Goal: Transaction & Acquisition: Purchase product/service

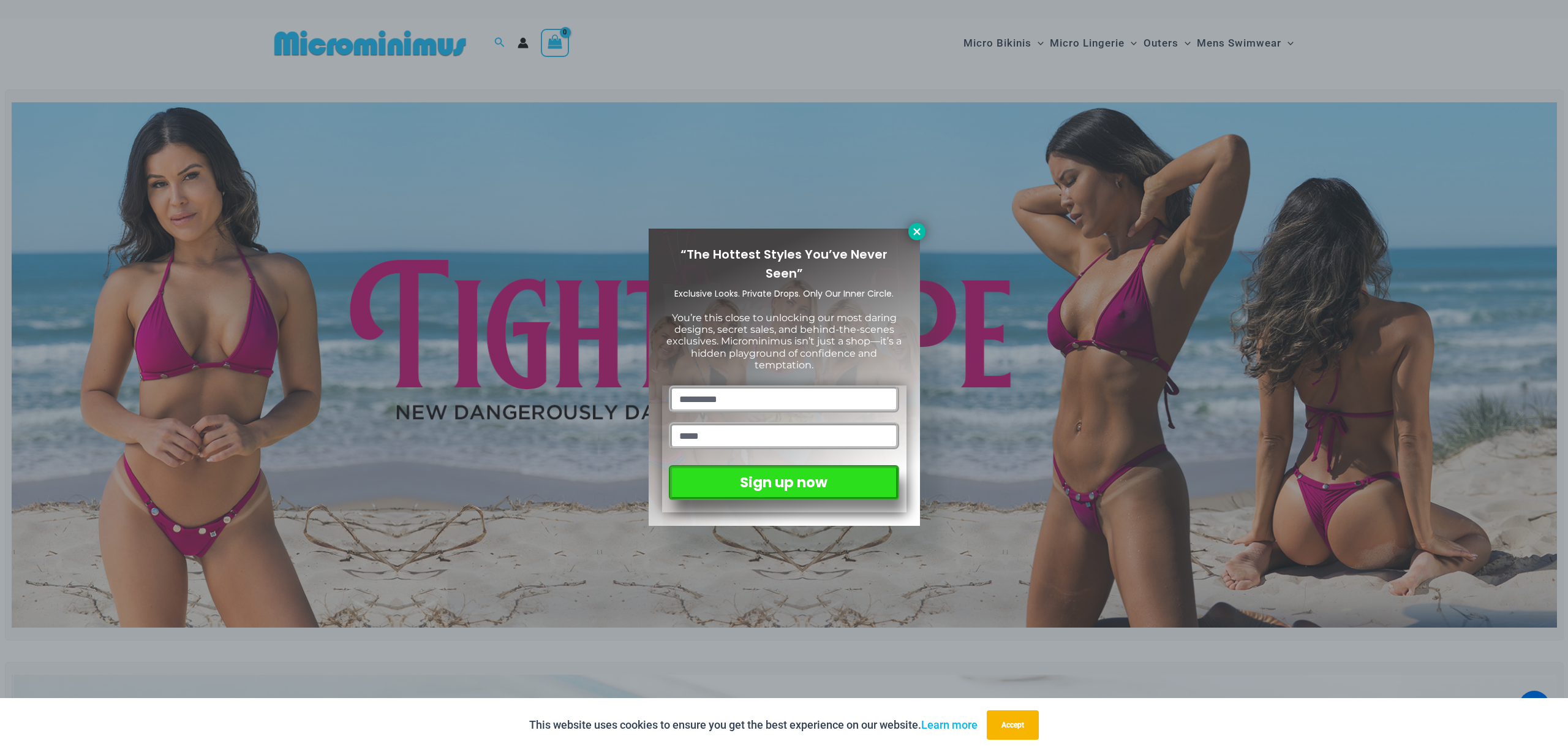
click at [911, 232] on icon at bounding box center [916, 232] width 11 height 11
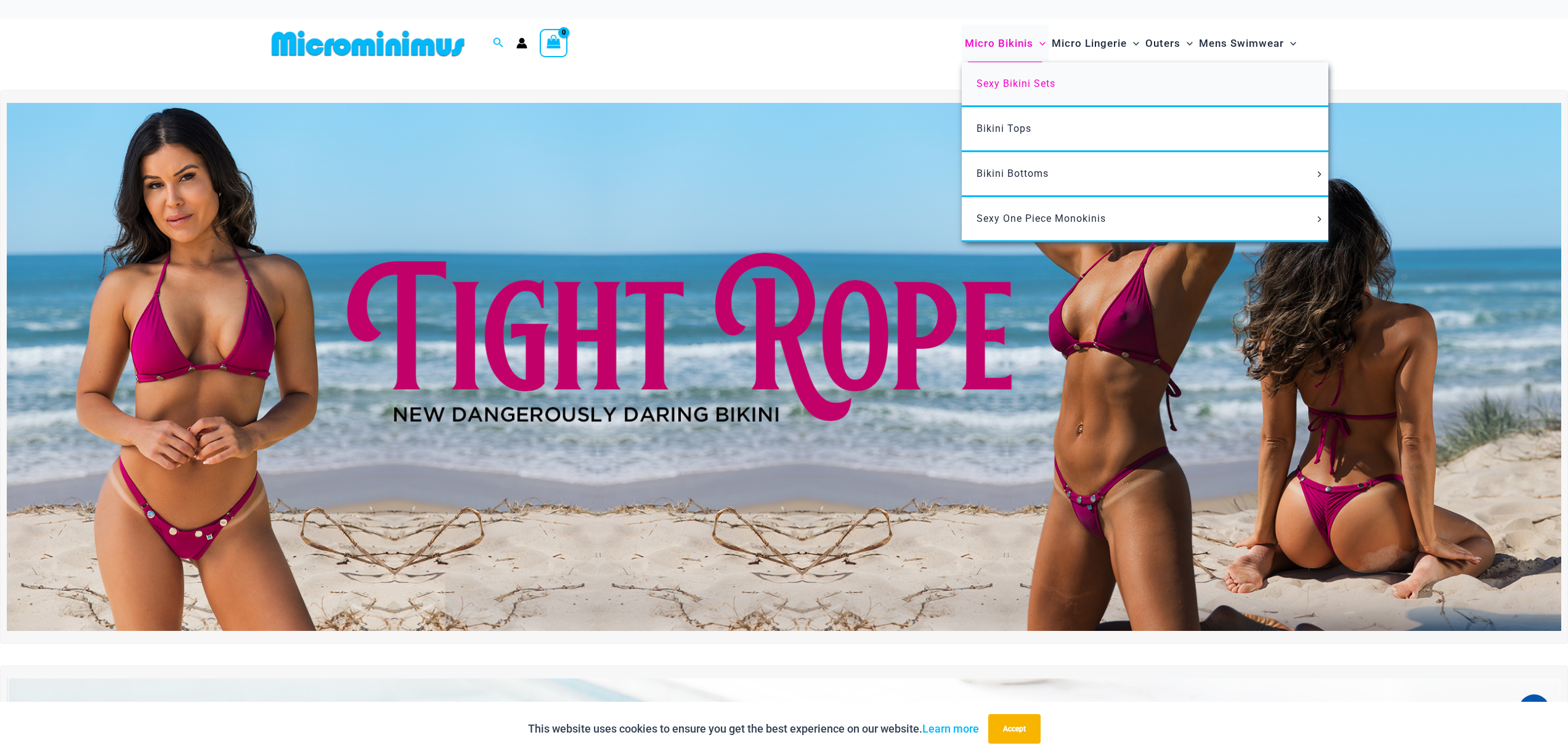
click at [1017, 78] on span "Sexy Bikini Sets" at bounding box center [1016, 84] width 79 height 12
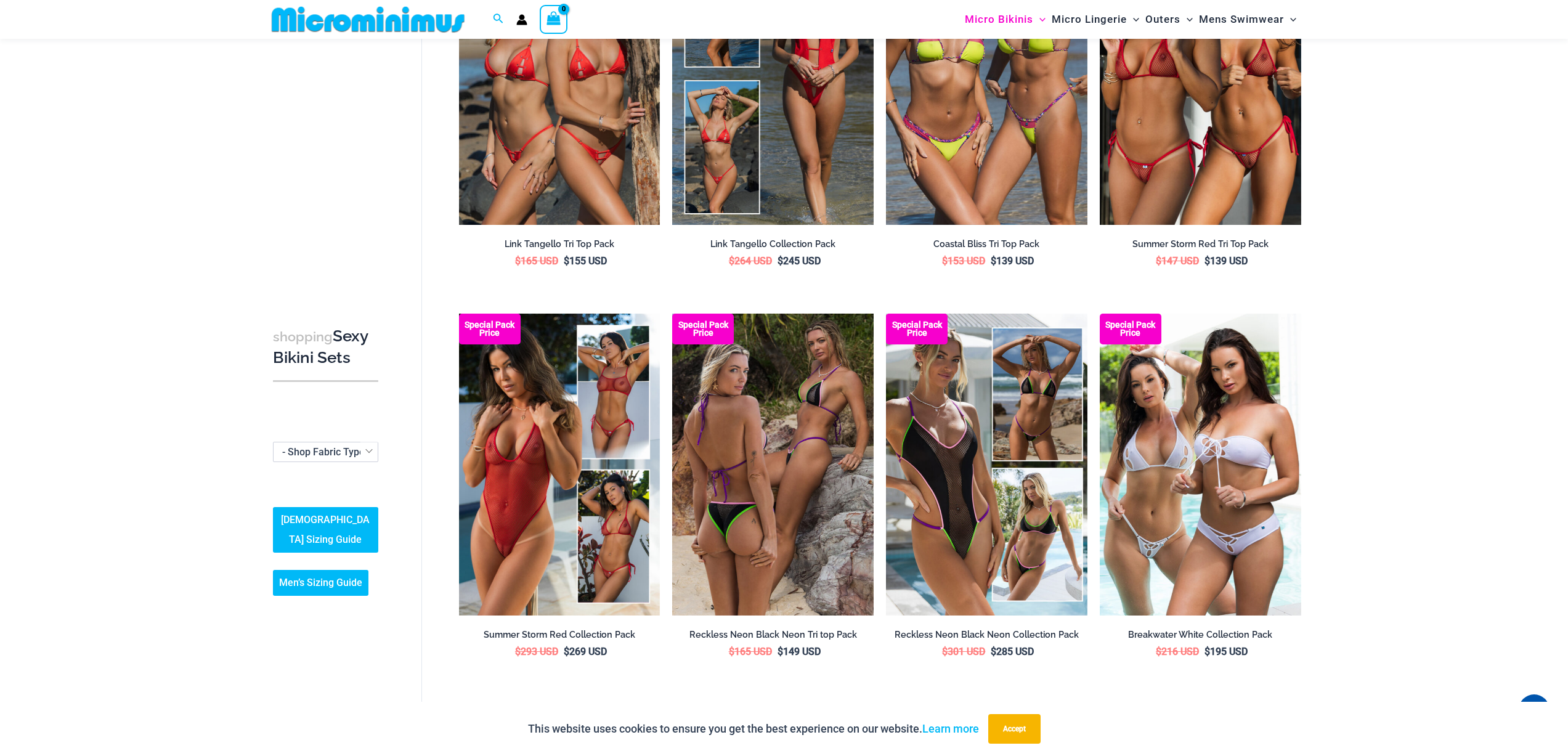
scroll to position [1312, 0]
